Goal: Task Accomplishment & Management: Manage account settings

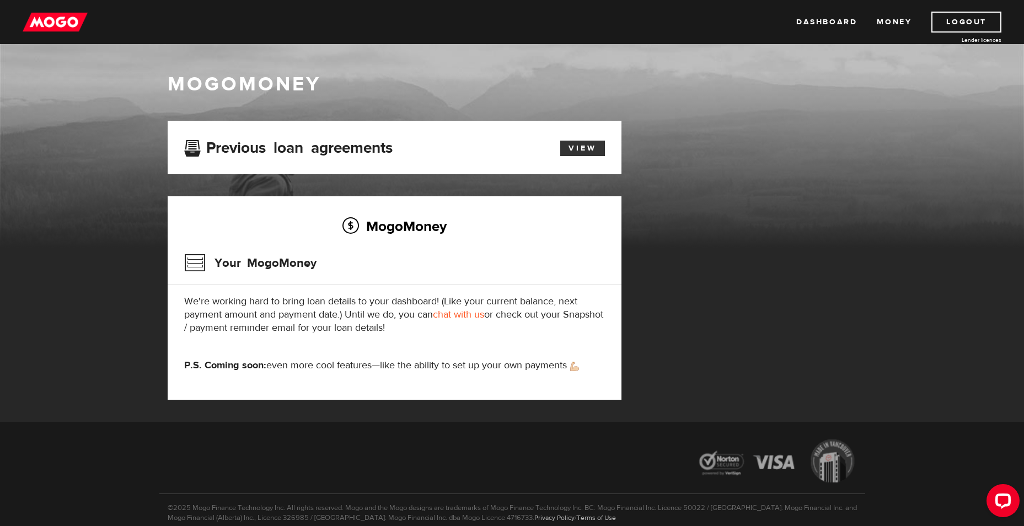
click at [586, 147] on link "View" at bounding box center [582, 148] width 45 height 15
click at [599, 142] on link "View" at bounding box center [582, 148] width 45 height 15
click at [962, 18] on link "Logout" at bounding box center [966, 22] width 70 height 21
